Goal: Transaction & Acquisition: Purchase product/service

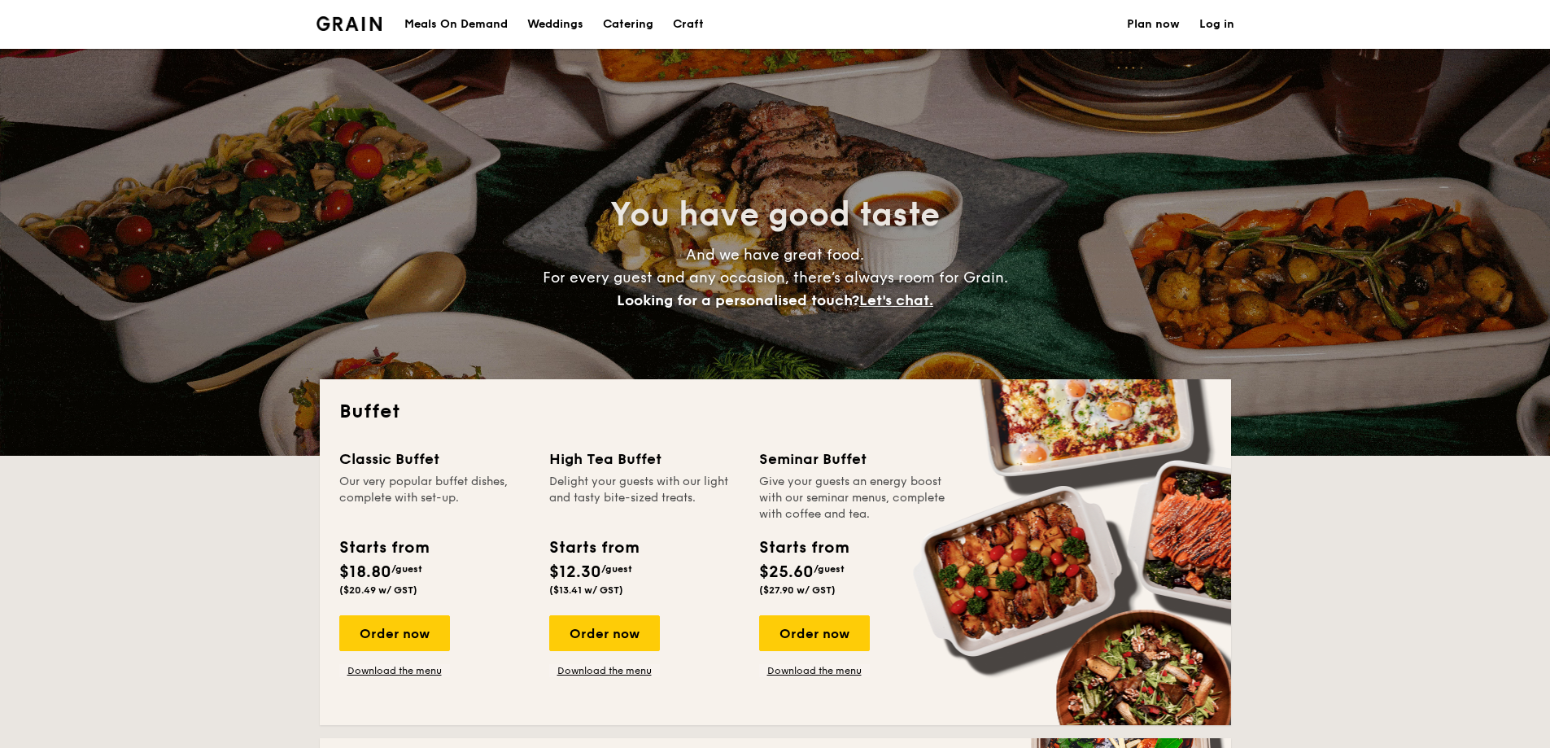
select select
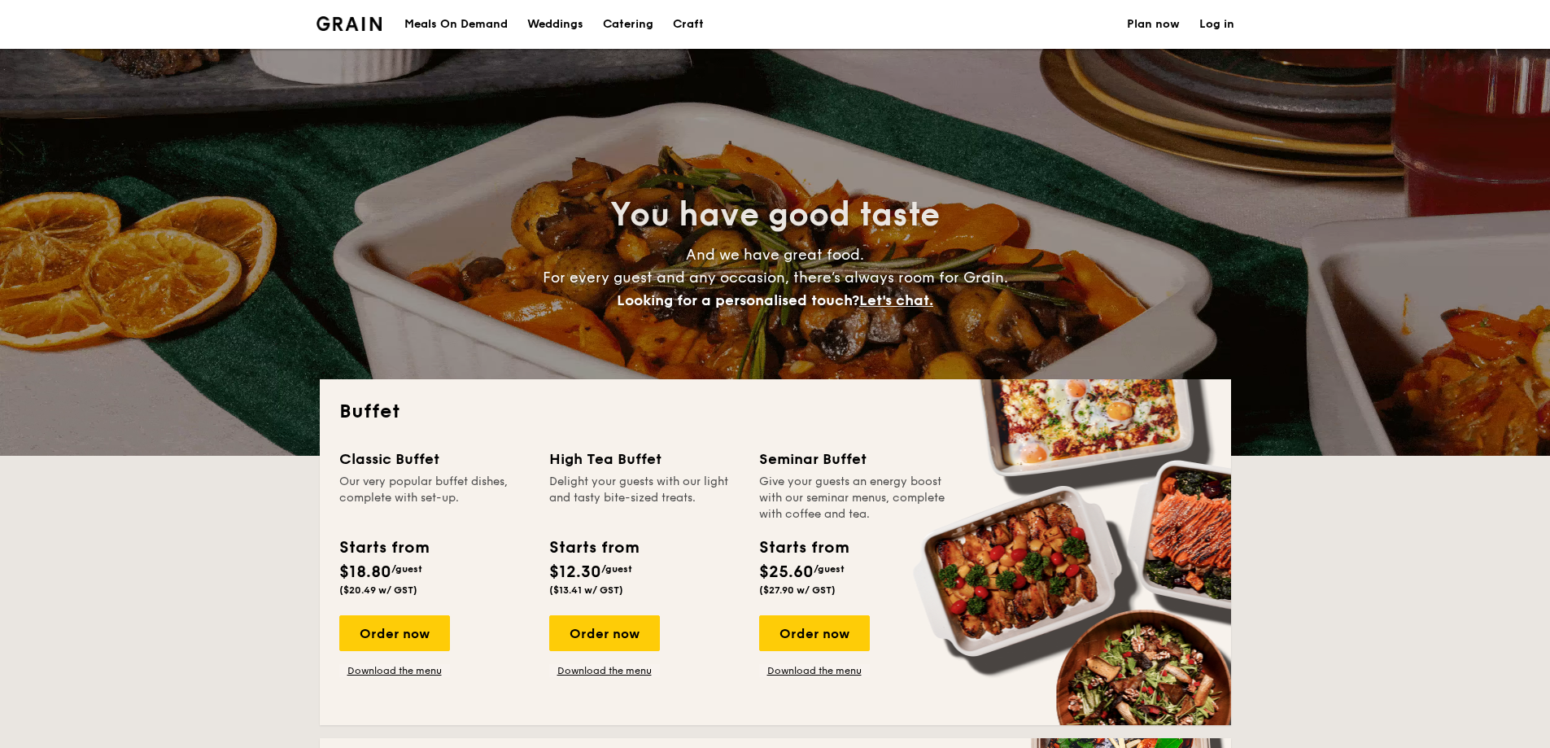
drag, startPoint x: 0, startPoint y: 0, endPoint x: 479, endPoint y: 22, distance: 479.7
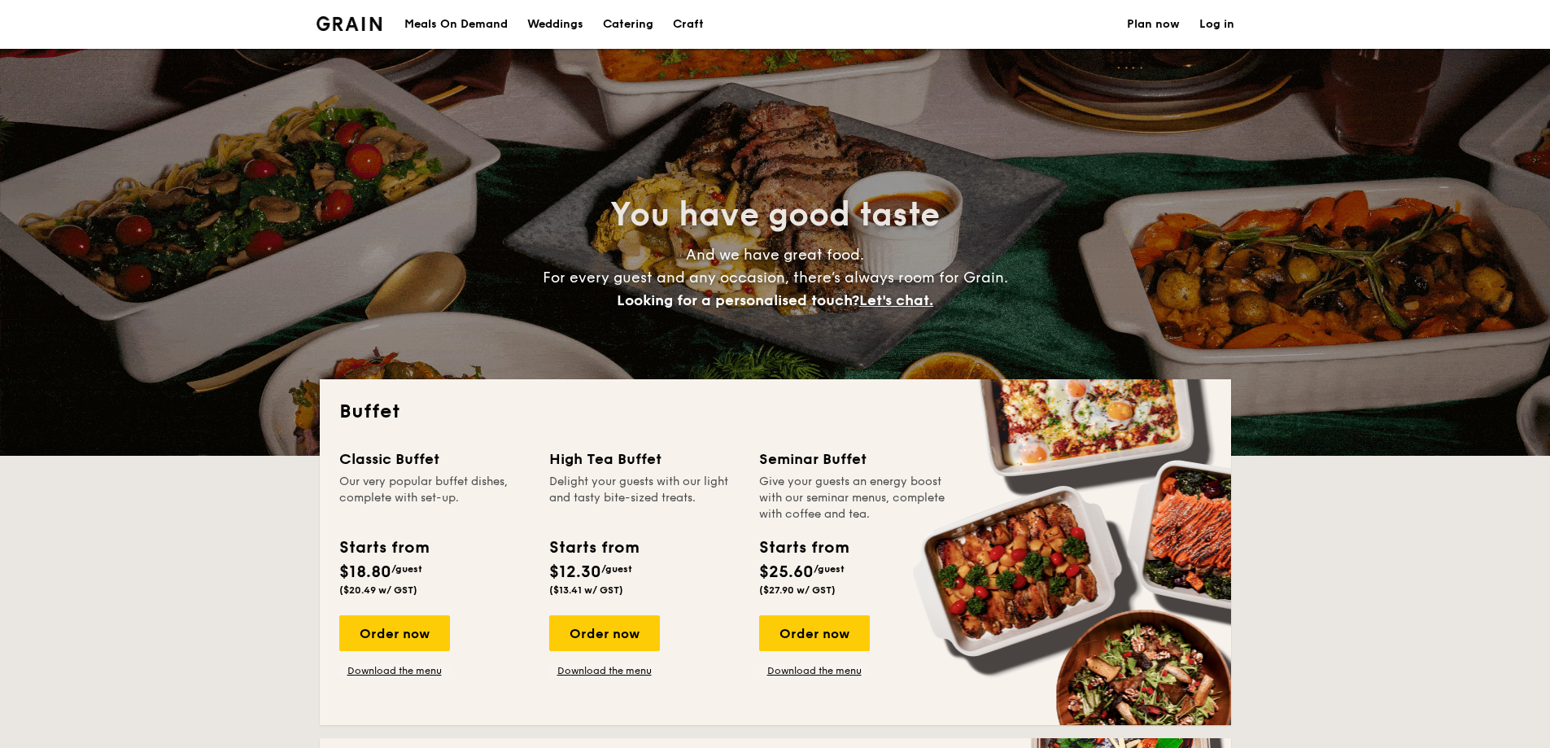
click at [479, 22] on div "Meals On Demand" at bounding box center [455, 24] width 103 height 49
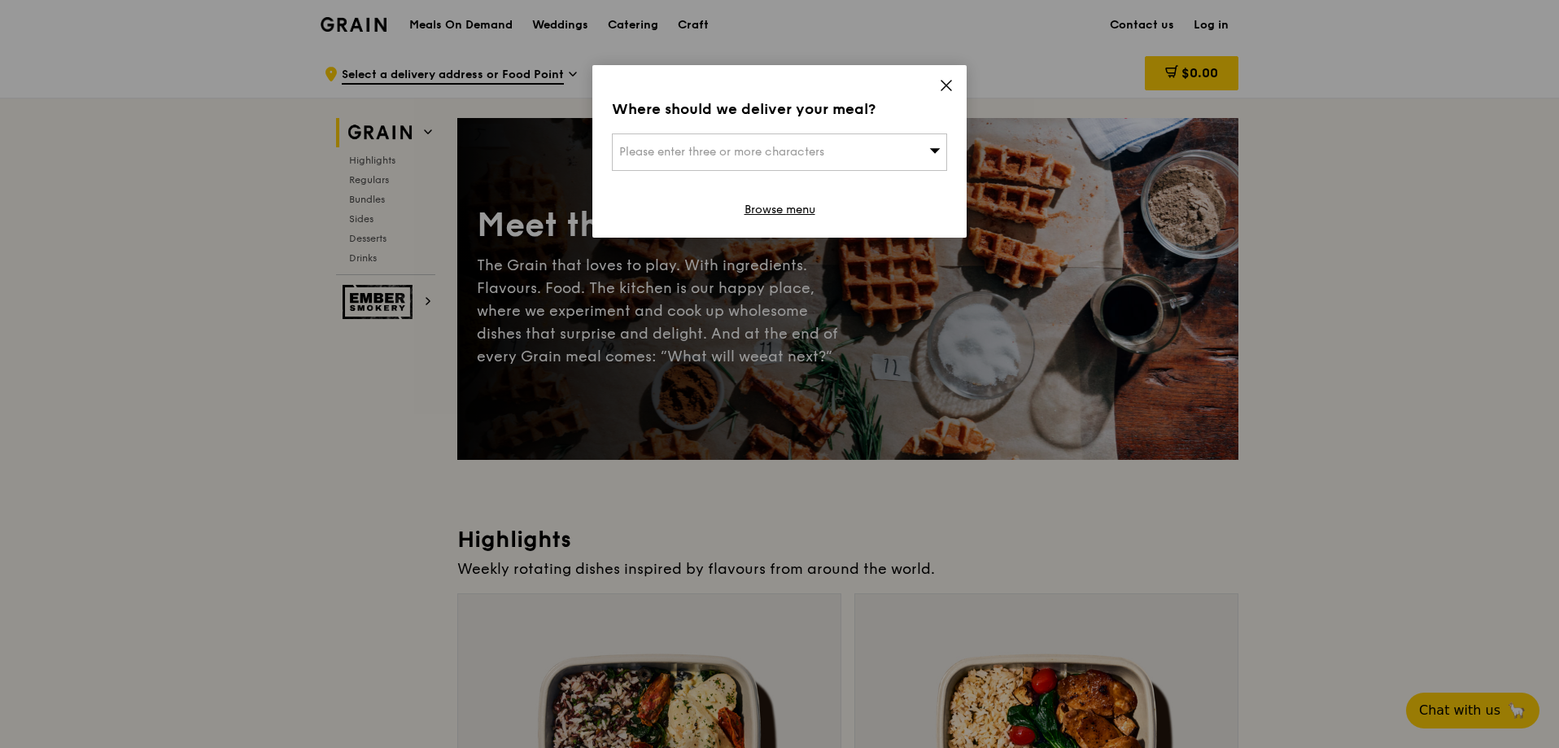
click at [943, 85] on icon at bounding box center [946, 85] width 15 height 15
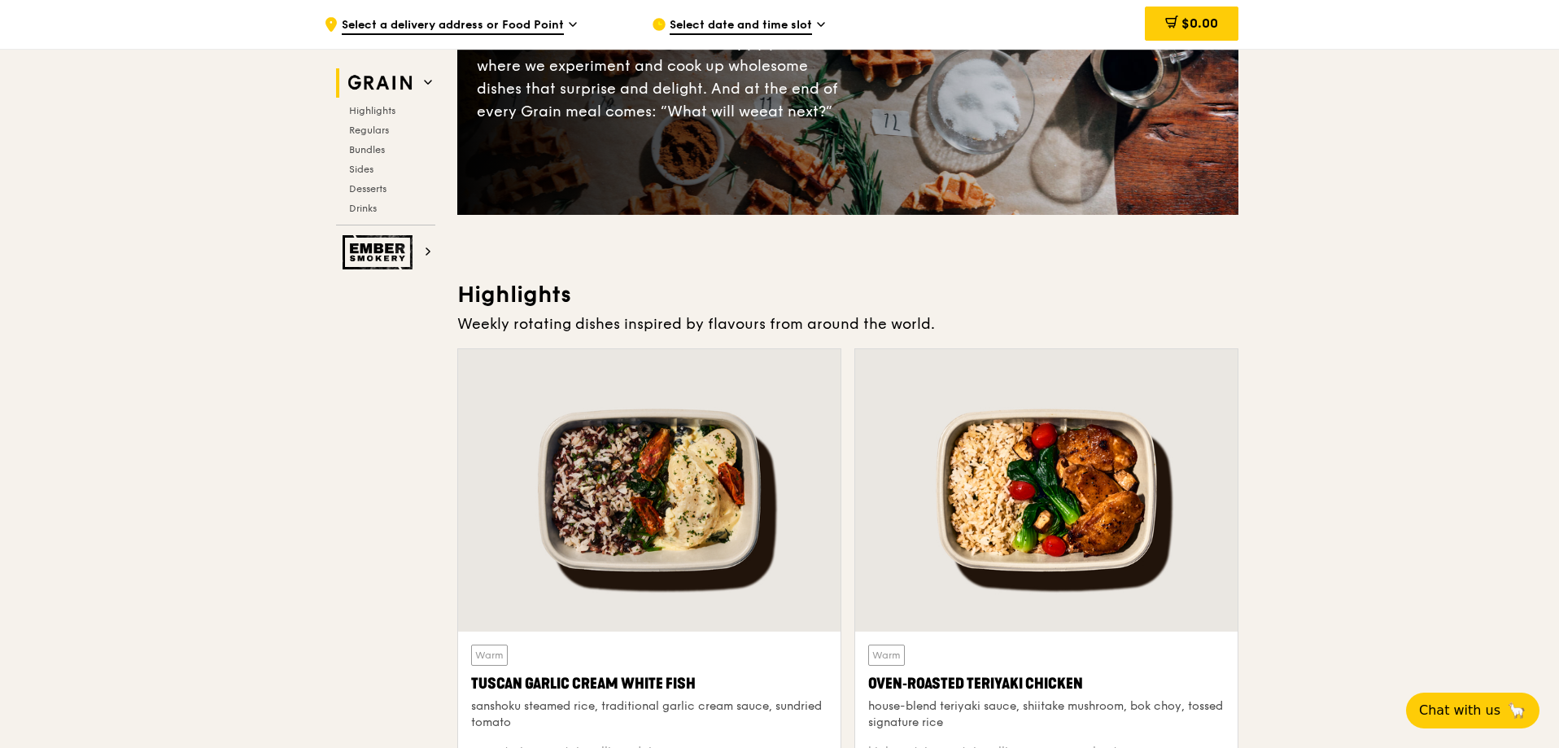
scroll to position [488, 0]
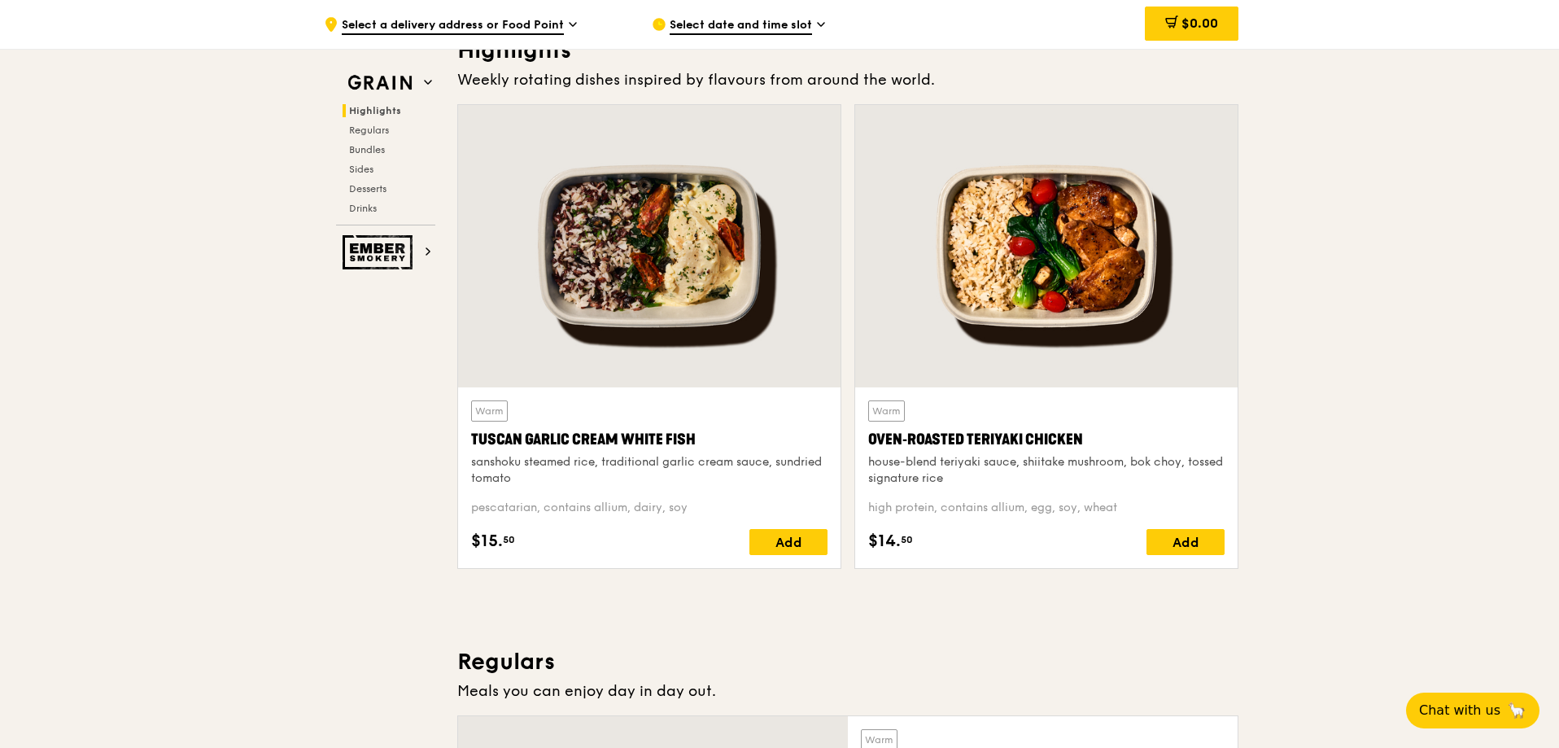
click at [1110, 233] on div at bounding box center [1046, 246] width 382 height 282
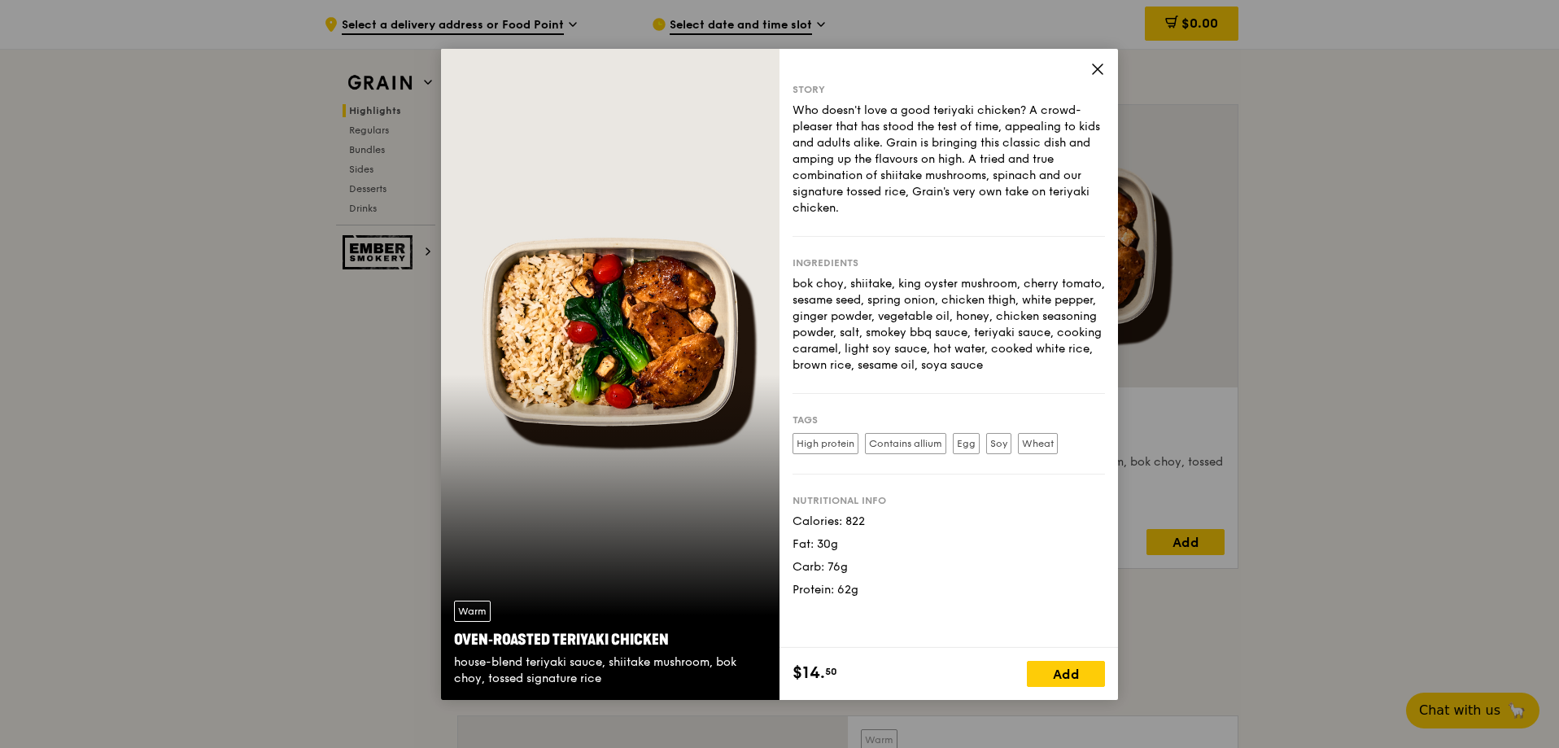
drag, startPoint x: 1110, startPoint y: 233, endPoint x: 1453, endPoint y: 238, distance: 342.5
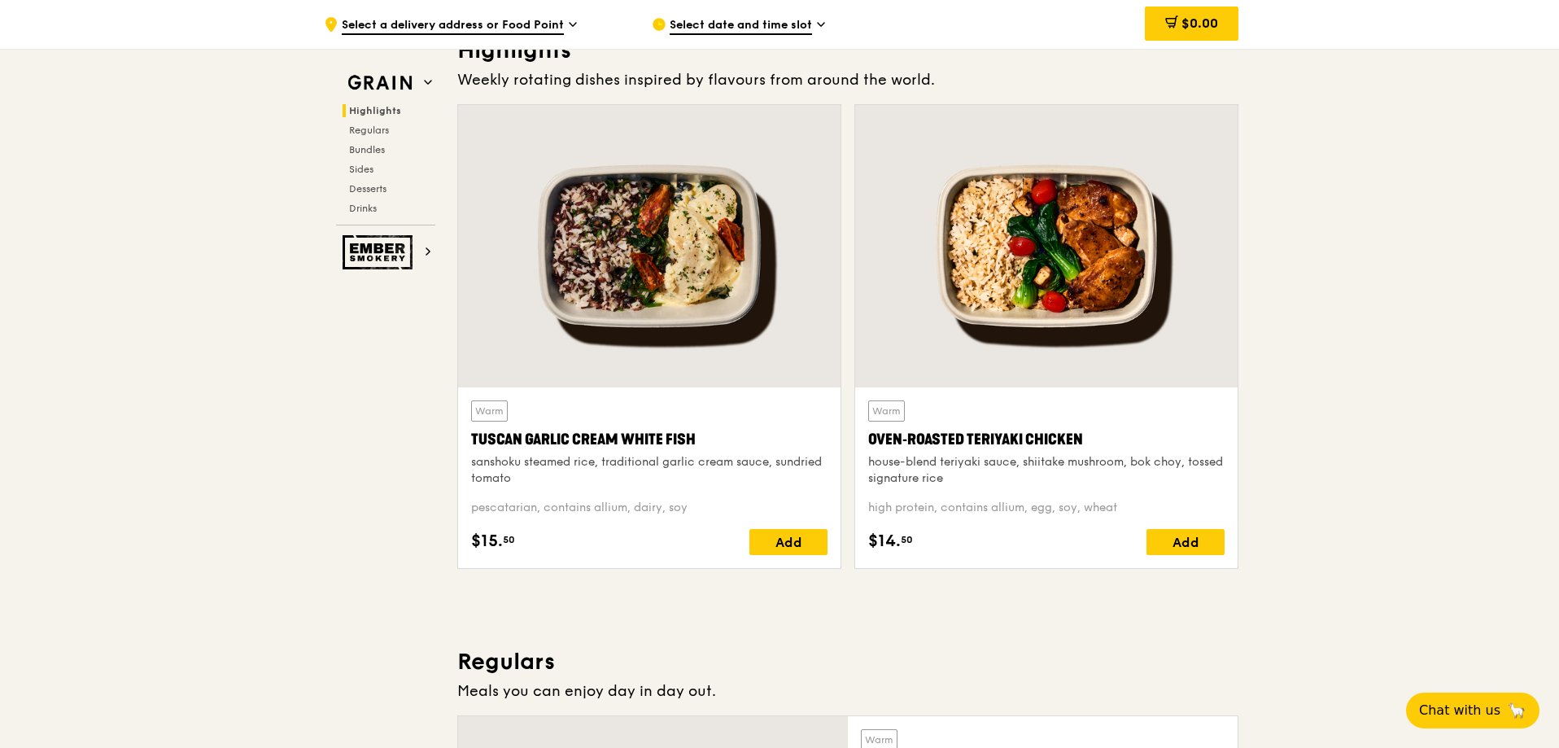
click at [982, 262] on div at bounding box center [1046, 246] width 382 height 282
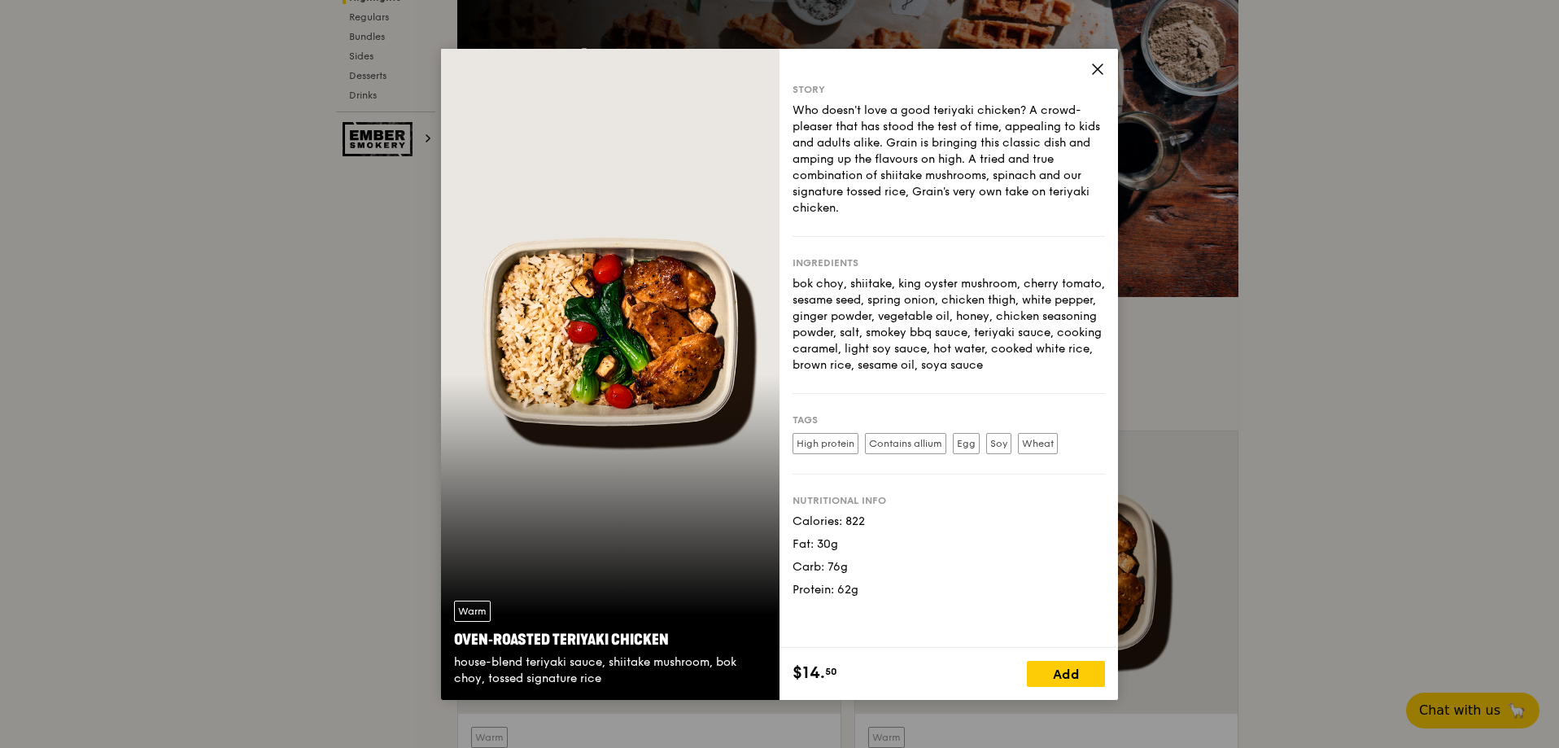
scroll to position [0, 0]
